Goal: Information Seeking & Learning: Check status

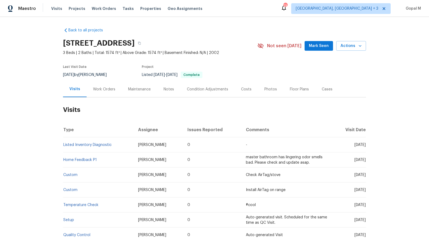
click at [108, 87] on div "Work Orders" at bounding box center [104, 89] width 22 height 5
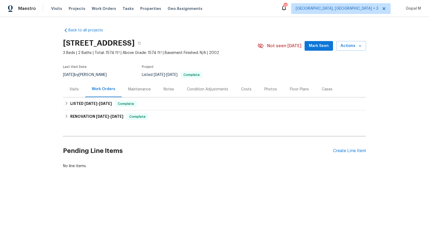
click at [80, 90] on div "Visits" at bounding box center [74, 89] width 22 height 16
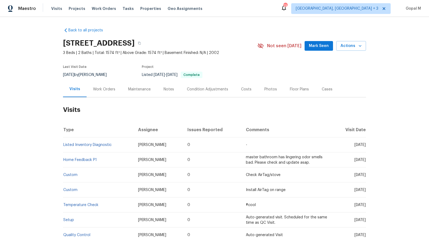
click at [109, 90] on div "Work Orders" at bounding box center [104, 89] width 22 height 5
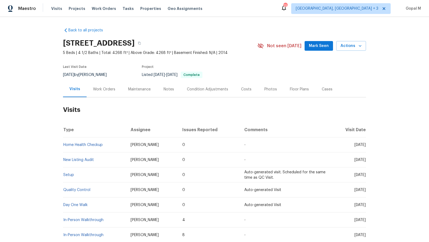
click at [106, 92] on div "Work Orders" at bounding box center [104, 89] width 35 height 16
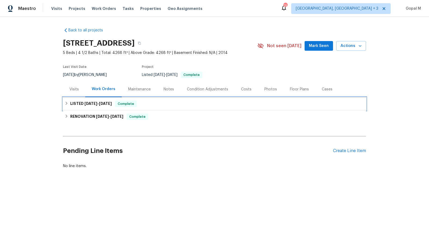
click at [110, 104] on span "[DATE]" at bounding box center [105, 104] width 13 height 4
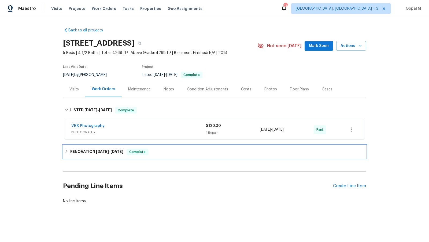
click at [116, 152] on span "[DATE]" at bounding box center [117, 152] width 13 height 4
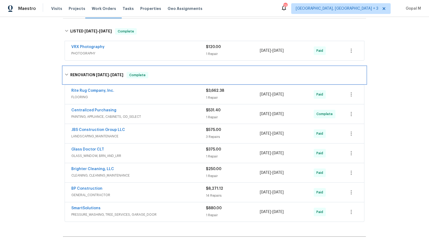
scroll to position [82, 0]
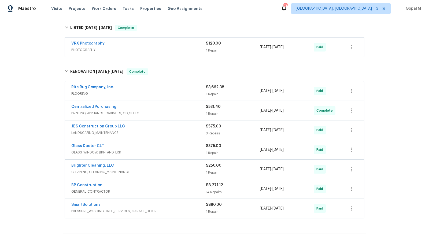
click at [188, 92] on span "FLOORING" at bounding box center [138, 93] width 135 height 5
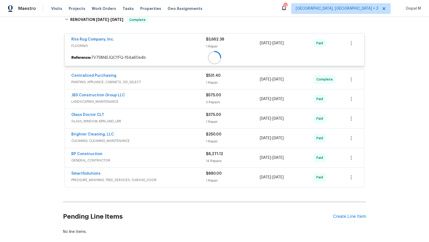
scroll to position [154, 0]
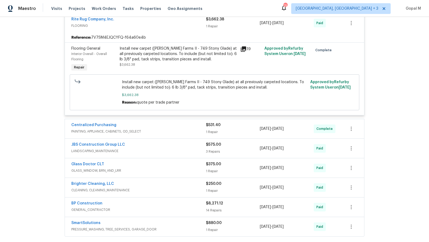
click at [170, 131] on span "PAINTING, APPLIANCE, CABINETS, OD_SELECT" at bounding box center [138, 131] width 135 height 5
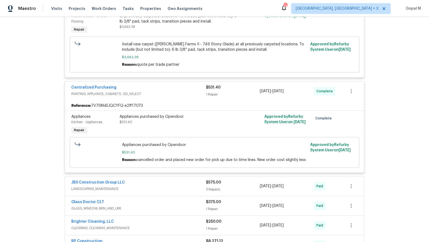
scroll to position [192, 0]
click at [175, 183] on div "JBS Construction Group LLC" at bounding box center [138, 182] width 135 height 6
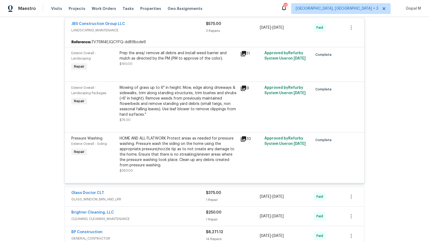
scroll to position [361, 0]
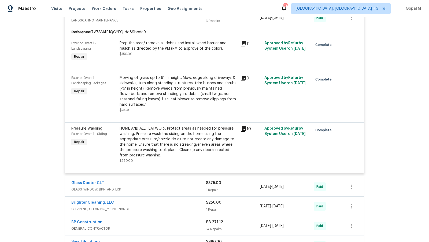
click at [173, 181] on div "Glass Doctor CLT" at bounding box center [138, 183] width 135 height 6
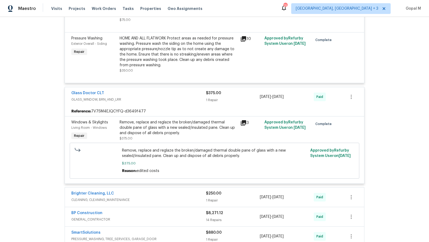
scroll to position [453, 0]
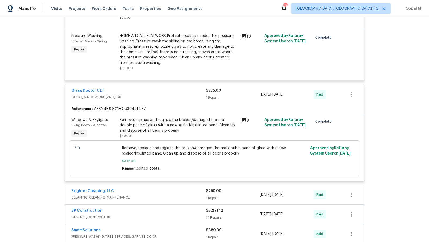
click at [172, 189] on div "Brighter Cleaning, LLC" at bounding box center [138, 191] width 135 height 6
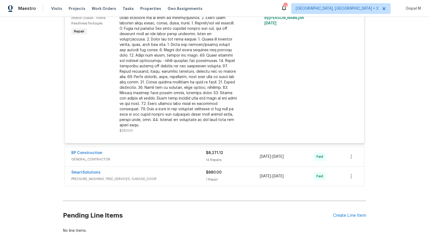
scroll to position [663, 0]
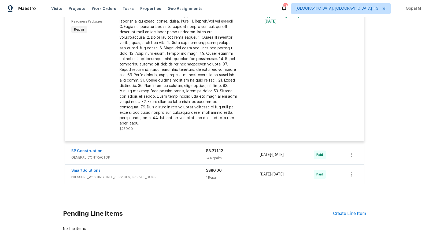
click at [178, 148] on div "BP Construction" at bounding box center [138, 151] width 135 height 6
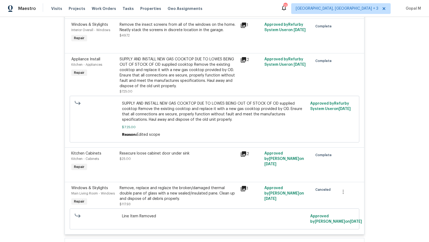
scroll to position [1451, 0]
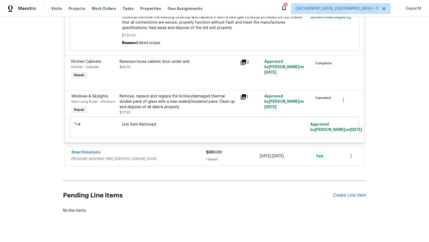
click at [182, 150] on div "SmartSolutions" at bounding box center [138, 153] width 135 height 6
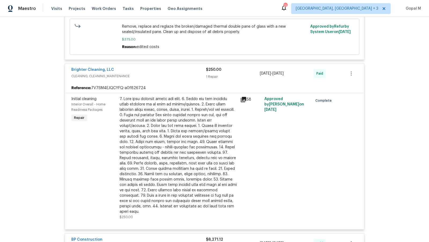
scroll to position [884, 0]
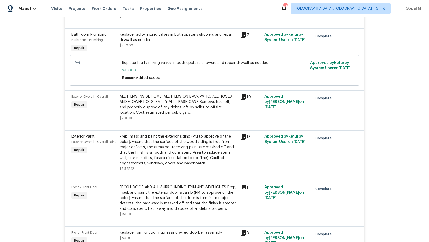
click at [169, 190] on div "FRONT DOOR AND ALL SURROUNDING TRIM AND SIDELIGHTS Prep, mask and paint the ext…" at bounding box center [178, 198] width 117 height 27
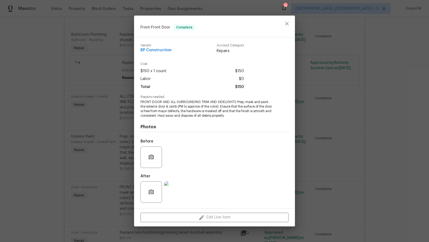
click at [102, 170] on div "Front - Front Door Complete Vendor BP Construction Account Category Repairs Cos…" at bounding box center [214, 121] width 429 height 242
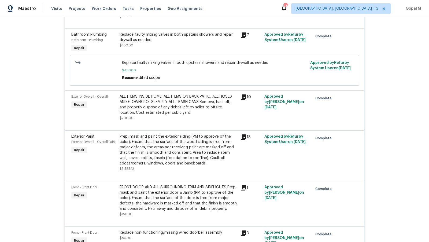
click at [178, 139] on div "Prep, mask and paint the exterior siding (PM to approve of the color). Ensure t…" at bounding box center [178, 150] width 117 height 32
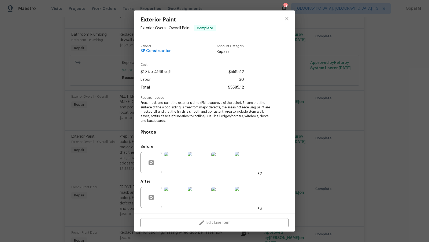
click at [100, 169] on div "Exterior Paint Exterior Overall - Overall Paint Complete Vendor BP Construction…" at bounding box center [214, 121] width 429 height 242
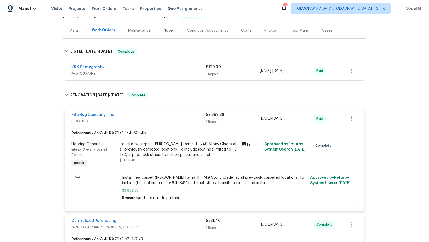
scroll to position [0, 0]
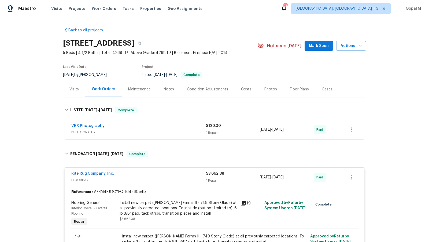
click at [78, 91] on div "Visits" at bounding box center [73, 89] width 9 height 5
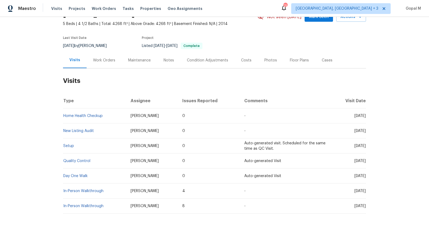
scroll to position [37, 0]
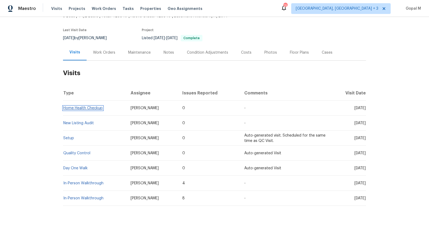
click at [89, 107] on link "Home Health Checkup" at bounding box center [82, 108] width 39 height 4
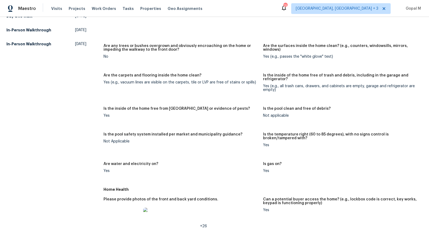
scroll to position [112, 0]
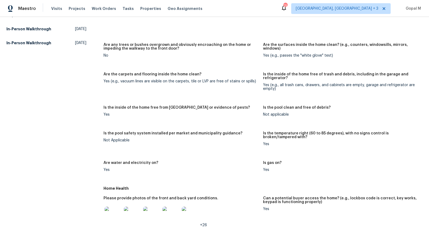
click at [130, 216] on img at bounding box center [132, 215] width 17 height 17
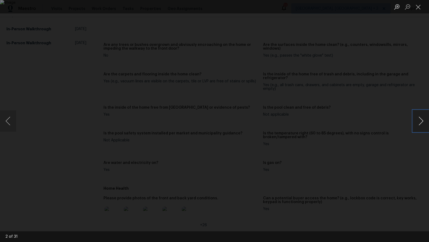
click at [425, 120] on button "Next image" at bounding box center [421, 120] width 16 height 21
click at [419, 6] on button "Close lightbox" at bounding box center [418, 6] width 11 height 9
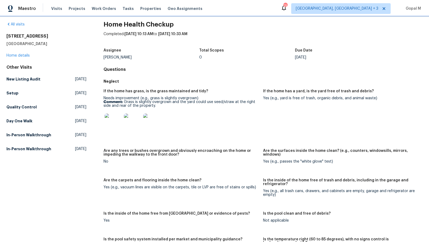
scroll to position [0, 0]
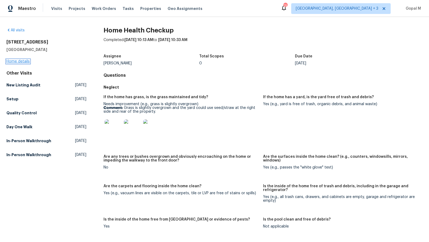
click at [26, 62] on link "Home details" at bounding box center [17, 62] width 23 height 4
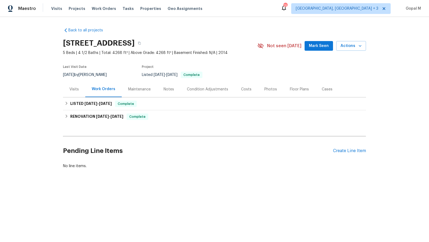
click at [72, 87] on div "Visits" at bounding box center [73, 89] width 9 height 5
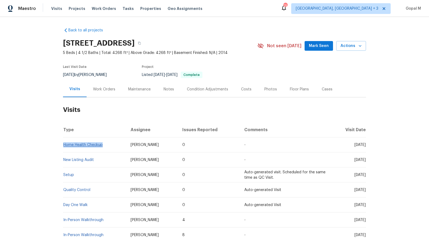
drag, startPoint x: 105, startPoint y: 146, endPoint x: 64, endPoint y: 144, distance: 41.6
click at [64, 144] on td "Home Health Checkup" at bounding box center [94, 144] width 63 height 15
copy link "Home Health Checkup"
click at [82, 146] on link "Home Health Checkup" at bounding box center [82, 145] width 39 height 4
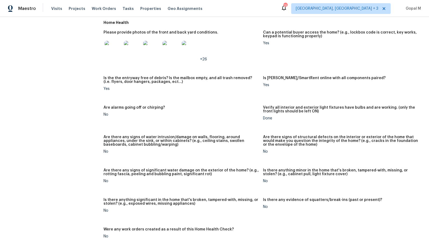
scroll to position [274, 0]
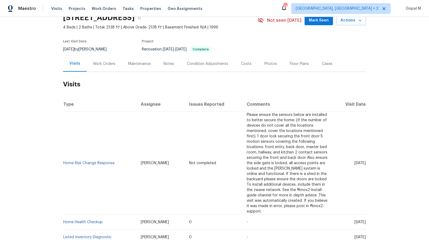
scroll to position [22, 0]
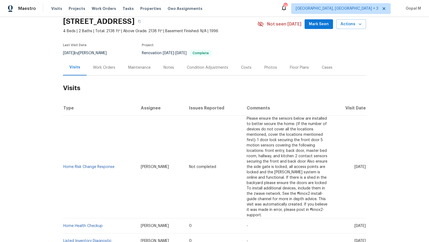
click at [106, 68] on div "Work Orders" at bounding box center [104, 67] width 22 height 5
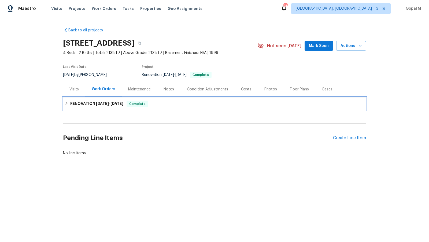
click at [122, 103] on span "7/16/25" at bounding box center [117, 104] width 13 height 4
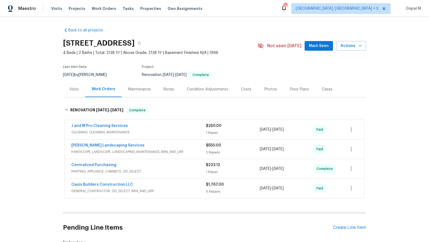
click at [230, 128] on div "$250.00" at bounding box center [233, 125] width 54 height 5
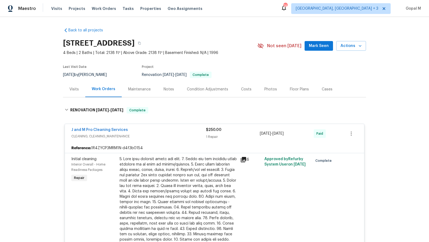
scroll to position [21, 0]
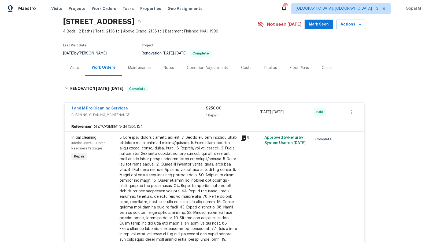
drag, startPoint x: 81, startPoint y: 53, endPoint x: 58, endPoint y: 53, distance: 22.8
click at [58, 53] on div "Back to all projects 6212 Abiquiu Pl NE, Albuquerque, NM 87111 4 Beds | 2 Baths…" at bounding box center [214, 129] width 429 height 225
copy span "8/20/2025"
drag, startPoint x: 299, startPoint y: 112, endPoint x: 260, endPoint y: 112, distance: 39.2
click at [260, 112] on div "7/10/2025 - 7/16/2025" at bounding box center [287, 112] width 54 height 13
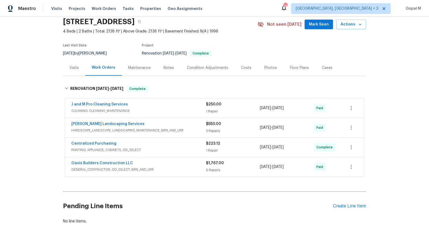
copy span "7/10/2025 - 7/16/2025"
